Goal: Information Seeking & Learning: Learn about a topic

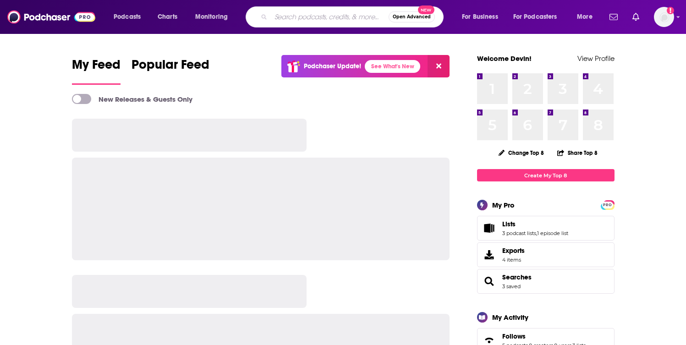
click at [292, 13] on input "Search podcasts, credits, & more..." at bounding box center [330, 17] width 118 height 15
type input "heart of dating"
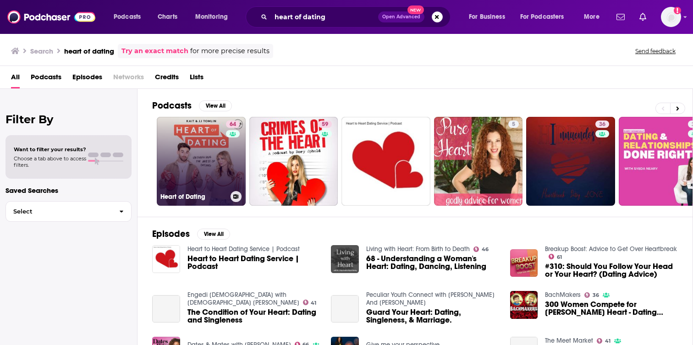
click at [199, 169] on link "64 Heart of Dating" at bounding box center [201, 161] width 89 height 89
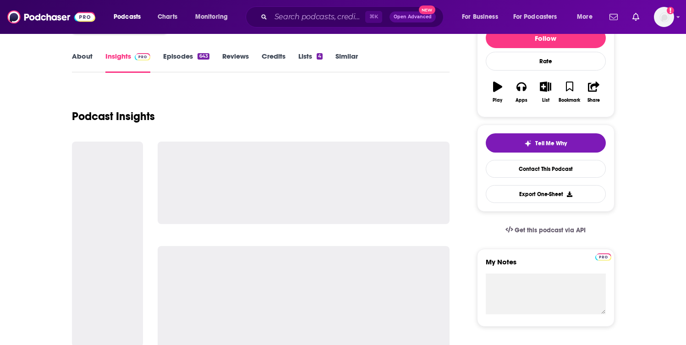
scroll to position [122, 0]
